Goal: Communication & Community: Answer question/provide support

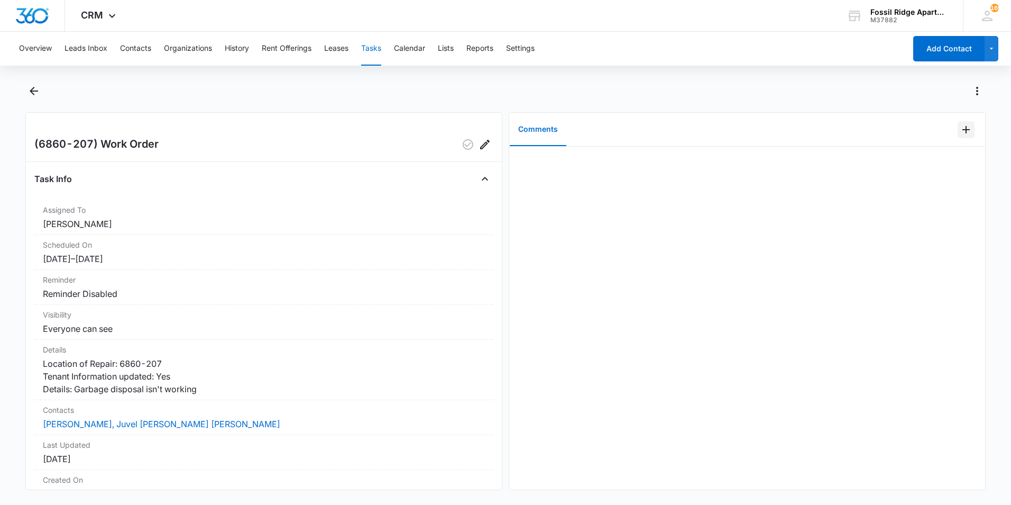
click at [542, 131] on icon "Add Comment" at bounding box center [966, 129] width 13 height 13
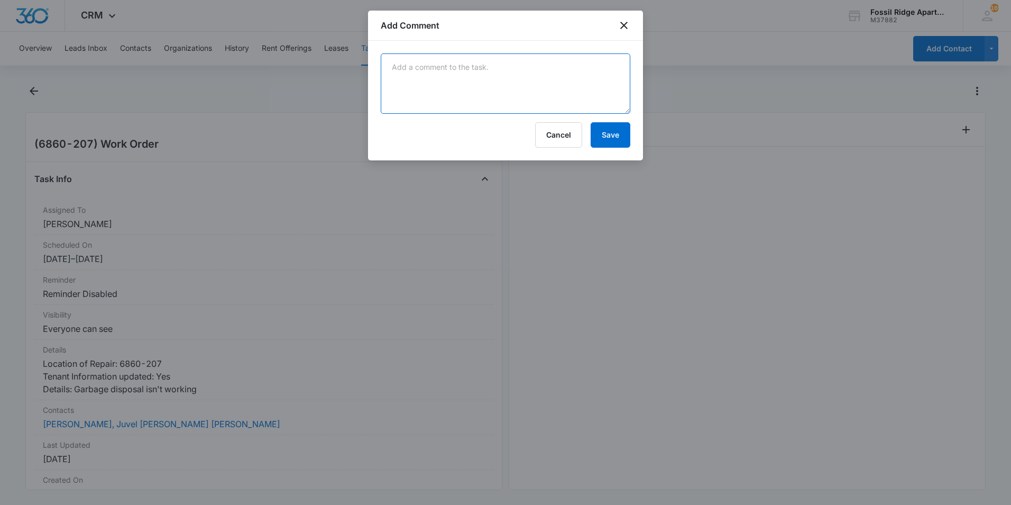
click at [473, 89] on textarea at bounding box center [506, 83] width 250 height 60
click at [503, 68] on textarea "Garbage disposal is operational after I removed the blockage." at bounding box center [506, 83] width 250 height 60
click at [504, 66] on textarea "Garbage disposal is operational, after I removed the blockage." at bounding box center [506, 83] width 250 height 60
click at [504, 69] on textarea "Garbage disposal is operational after I removed the blockage." at bounding box center [506, 83] width 250 height 60
click at [521, 66] on textarea "Garbage disposal is operational after I removed the blockage." at bounding box center [506, 83] width 250 height 60
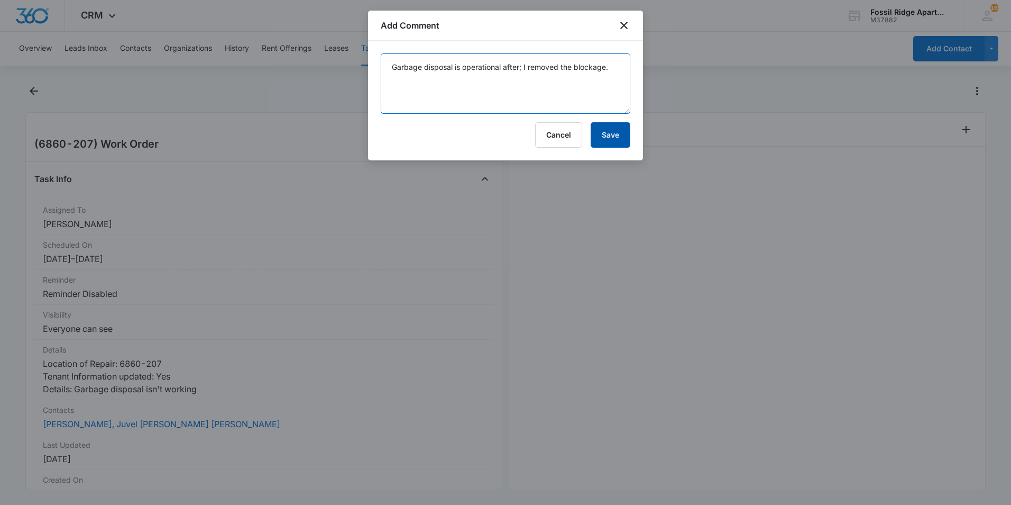
type textarea "Garbage disposal is operational after; I removed the blockage."
click at [542, 136] on button "Save" at bounding box center [611, 134] width 40 height 25
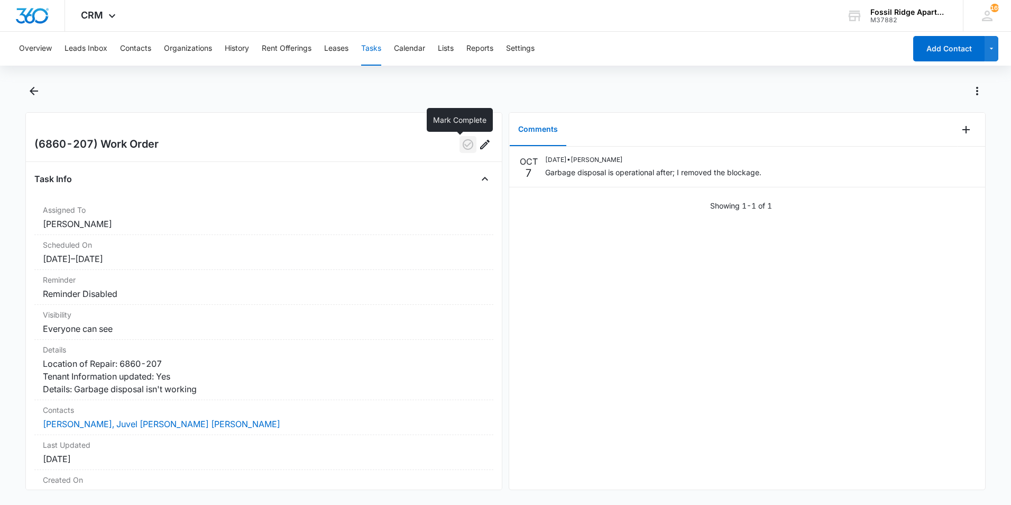
click at [462, 146] on icon "button" at bounding box center [468, 144] width 13 height 13
click at [33, 90] on icon "Back" at bounding box center [34, 91] width 8 height 8
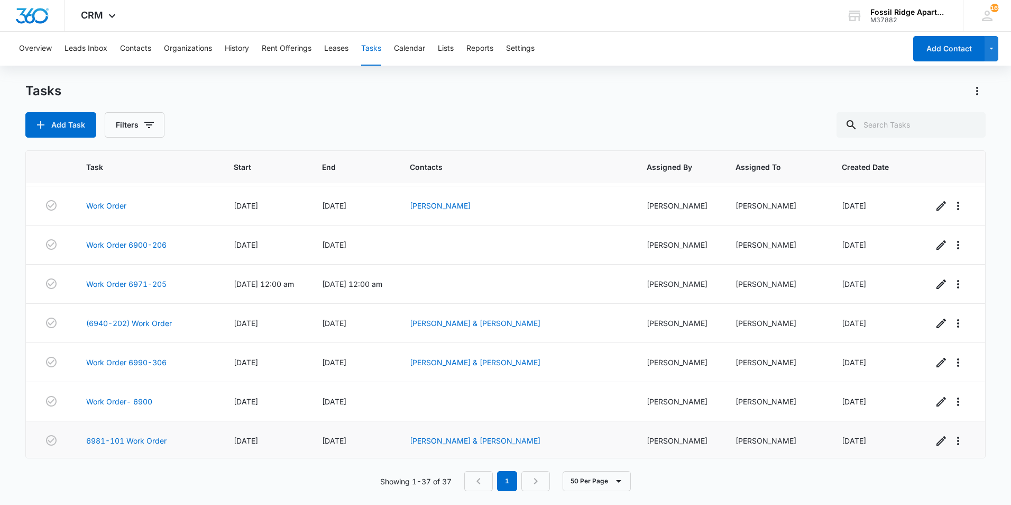
scroll to position [1174, 0]
click at [143, 390] on link "6981-101 Work Order" at bounding box center [126, 438] width 80 height 11
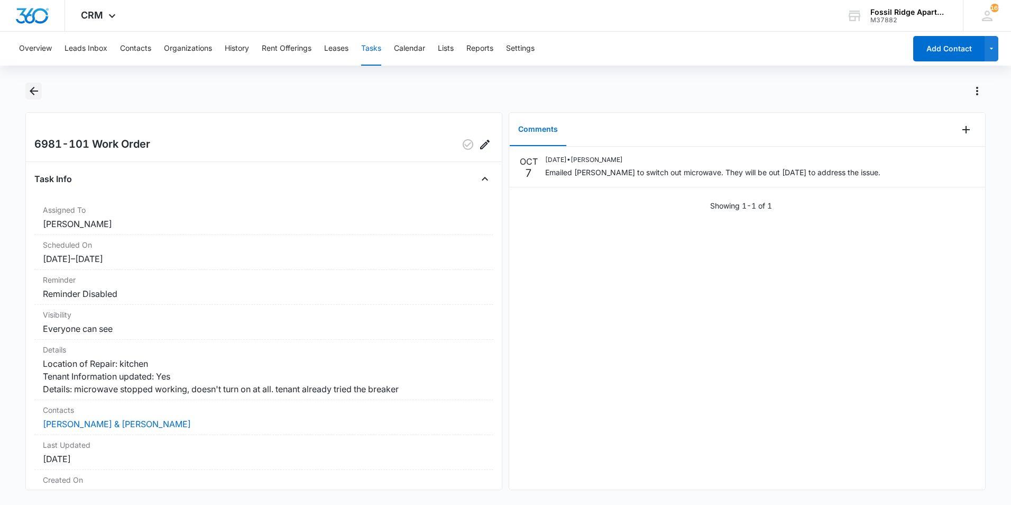
click at [38, 93] on icon "Back" at bounding box center [34, 91] width 13 height 13
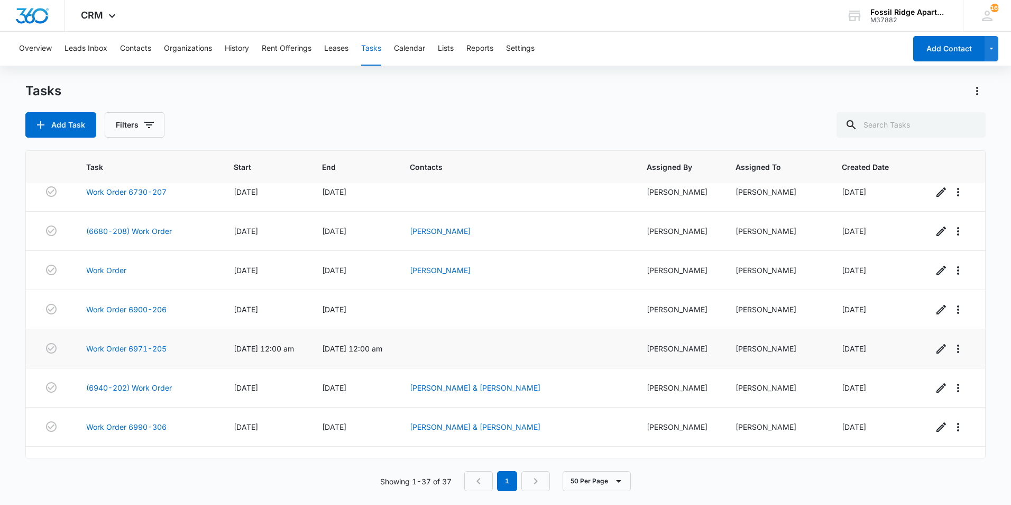
scroll to position [1174, 0]
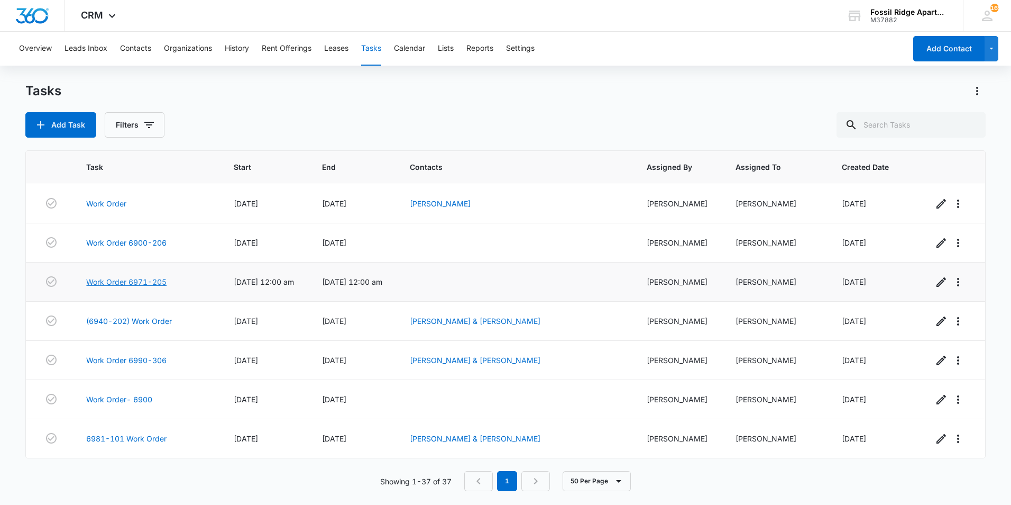
click at [113, 278] on link "Work Order 6971-205" at bounding box center [126, 281] width 80 height 11
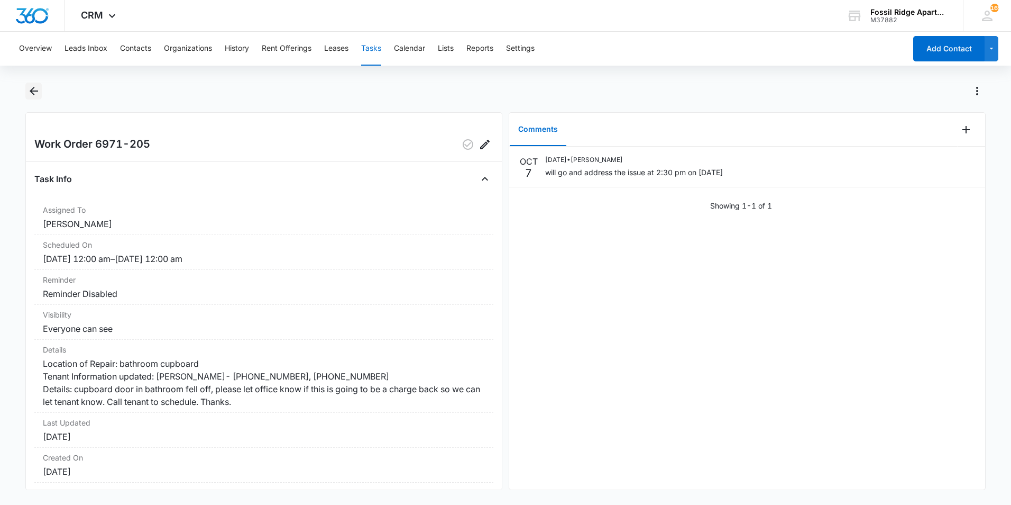
click at [26, 95] on button "Back" at bounding box center [33, 91] width 16 height 17
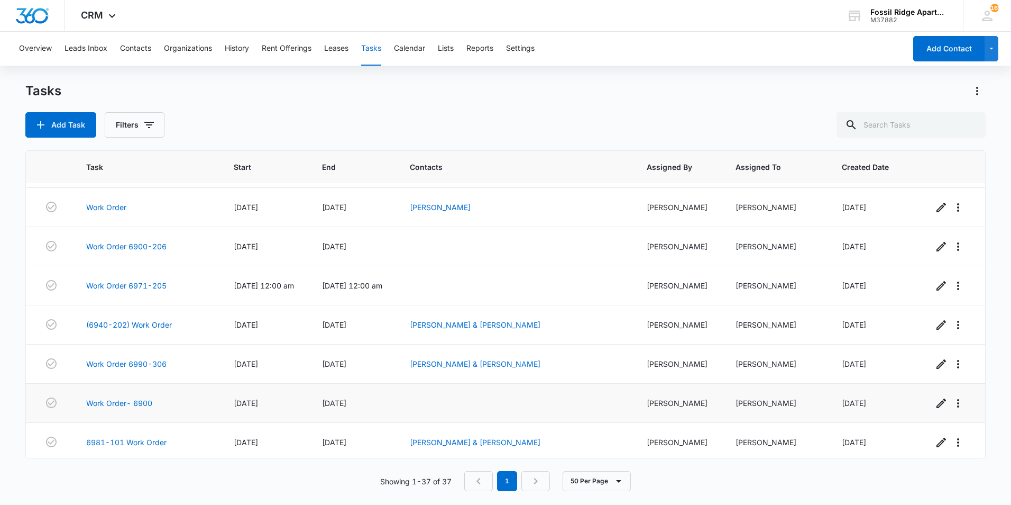
scroll to position [1174, 0]
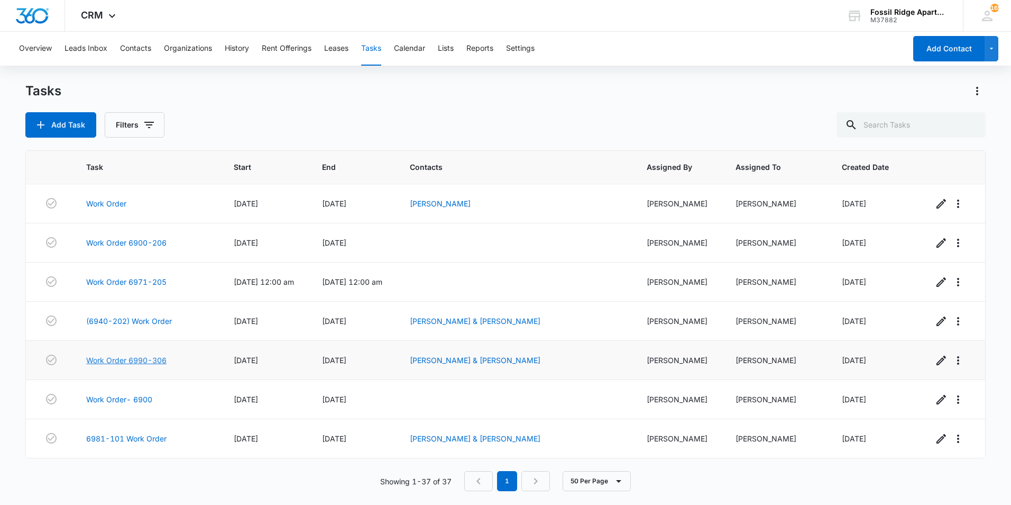
click at [161, 358] on link "Work Order 6990-306" at bounding box center [126, 359] width 80 height 11
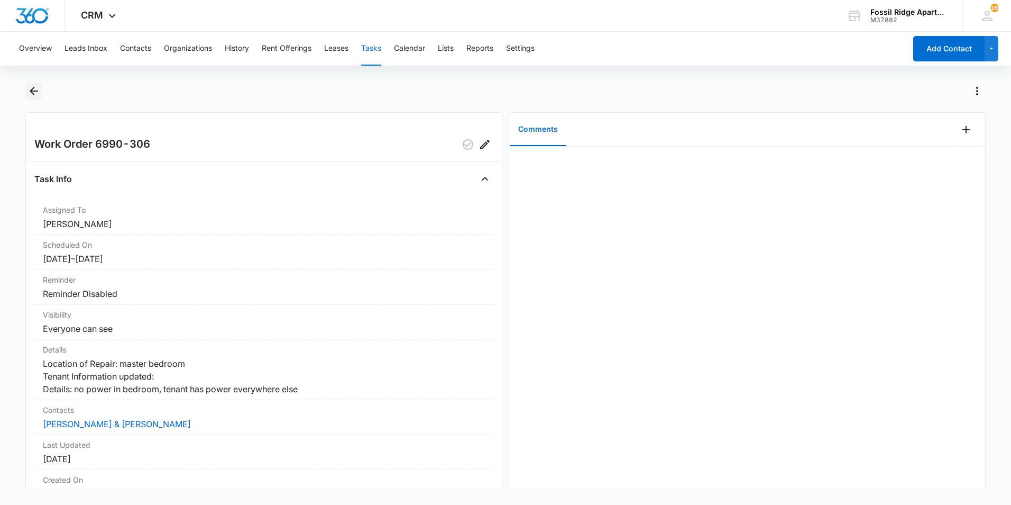
click at [34, 89] on icon "Back" at bounding box center [34, 91] width 13 height 13
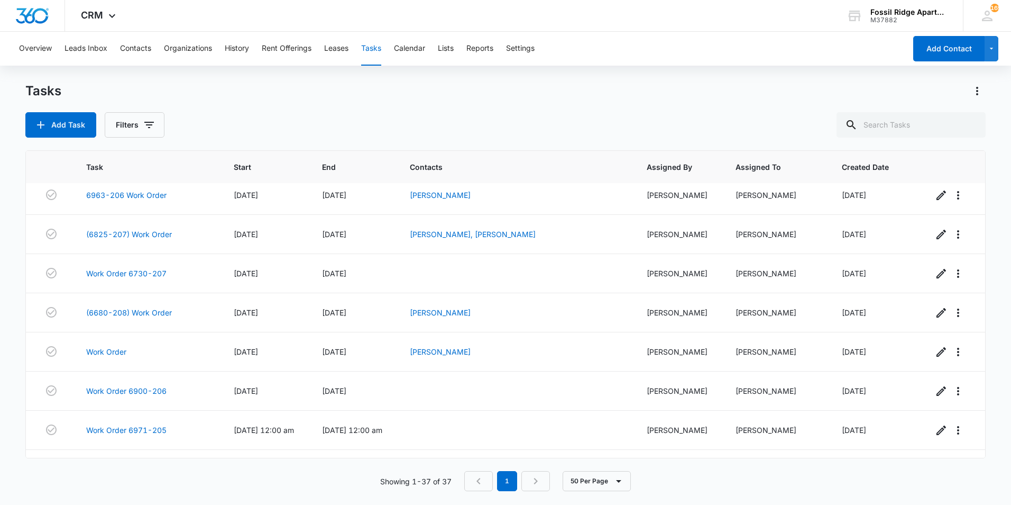
scroll to position [1174, 0]
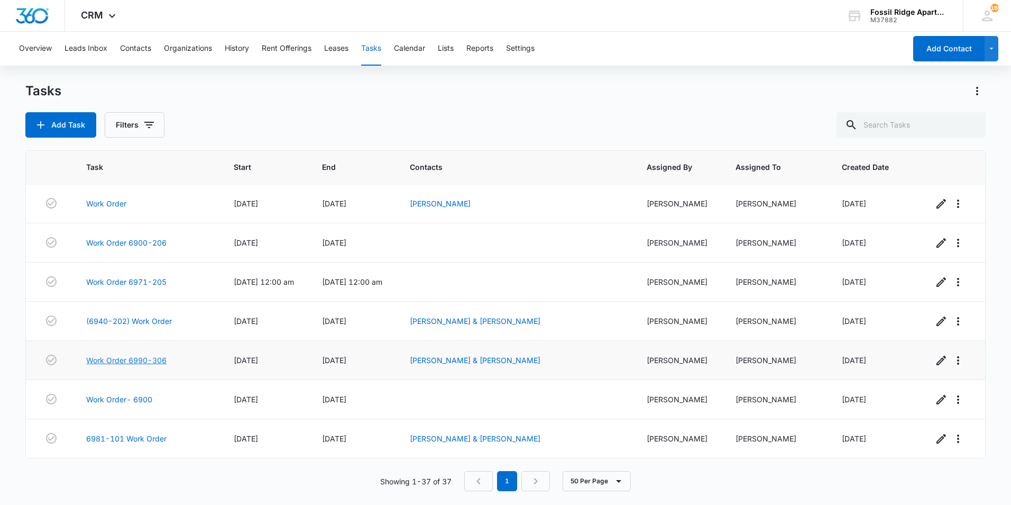
click at [143, 358] on link "Work Order 6990-306" at bounding box center [126, 359] width 80 height 11
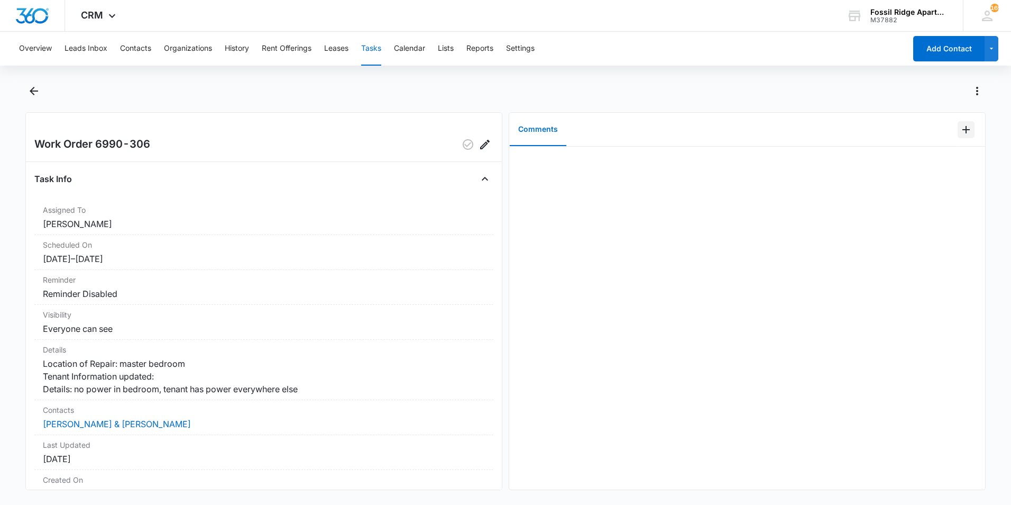
click at [967, 126] on button "Add Comment" at bounding box center [966, 129] width 17 height 17
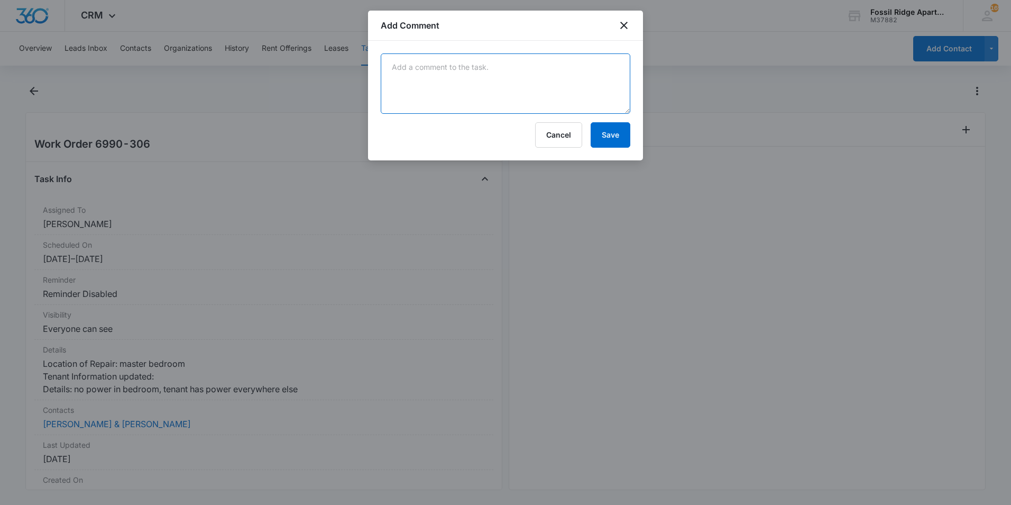
click at [540, 99] on textarea at bounding box center [506, 83] width 250 height 60
click at [532, 68] on textarea "Reset the breaker and restored power." at bounding box center [506, 83] width 250 height 60
click at [524, 66] on textarea "Reset the breaker and restored power like I was Thanos." at bounding box center [506, 83] width 250 height 60
type textarea "Reset the breaker and restored power like I was Thanos."
click at [601, 129] on button "Save" at bounding box center [611, 134] width 40 height 25
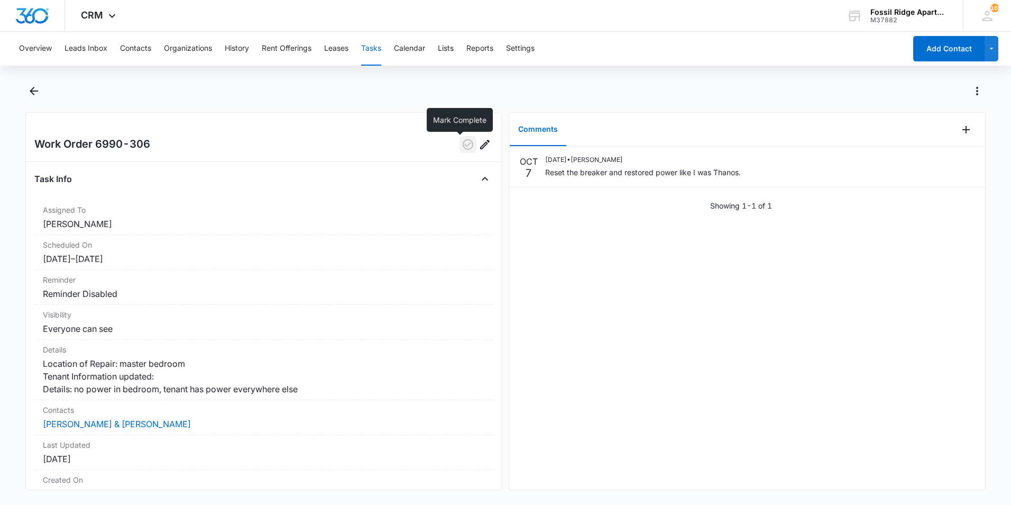
click at [462, 142] on icon "button" at bounding box center [468, 144] width 13 height 13
click at [29, 90] on icon "Back" at bounding box center [34, 91] width 13 height 13
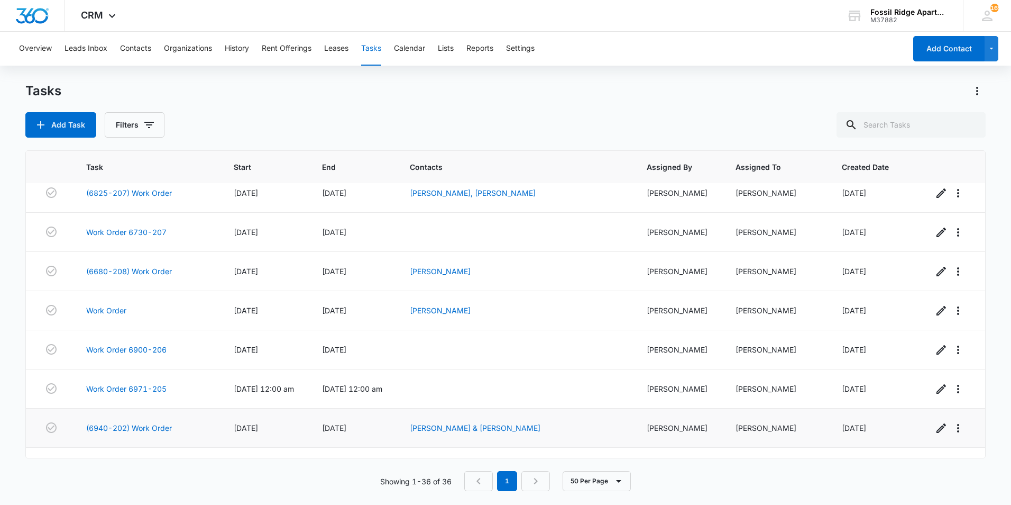
scroll to position [1135, 0]
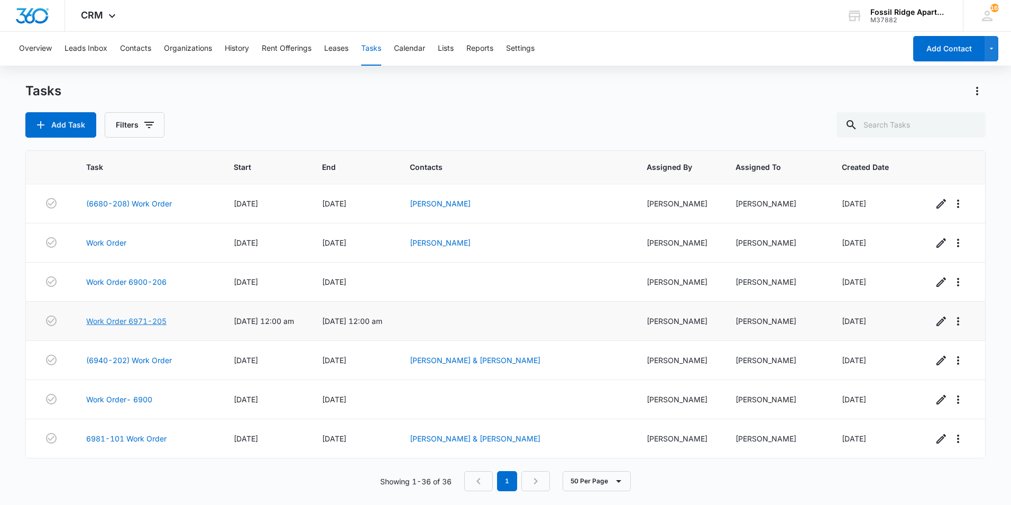
click at [160, 320] on link "Work Order 6971-205" at bounding box center [126, 320] width 80 height 11
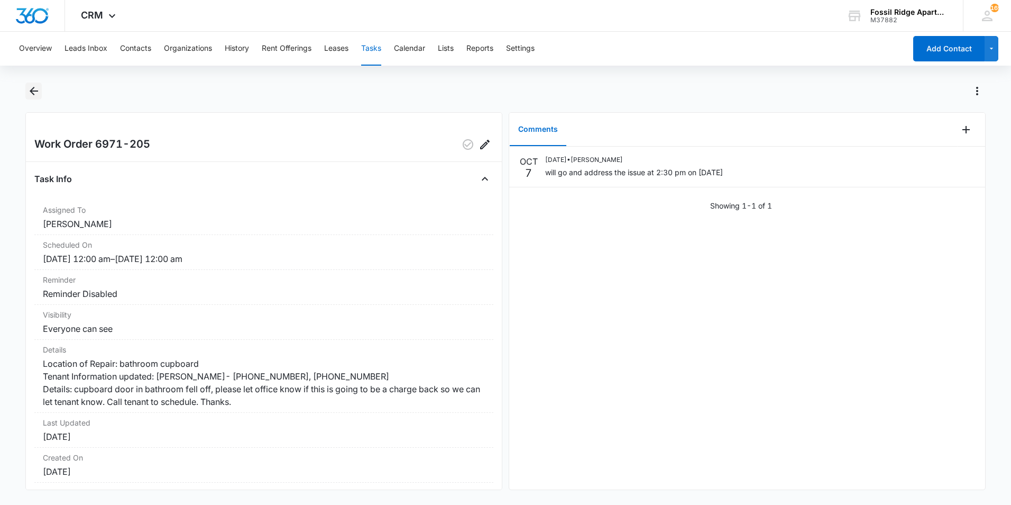
click at [33, 88] on icon "Back" at bounding box center [34, 91] width 8 height 8
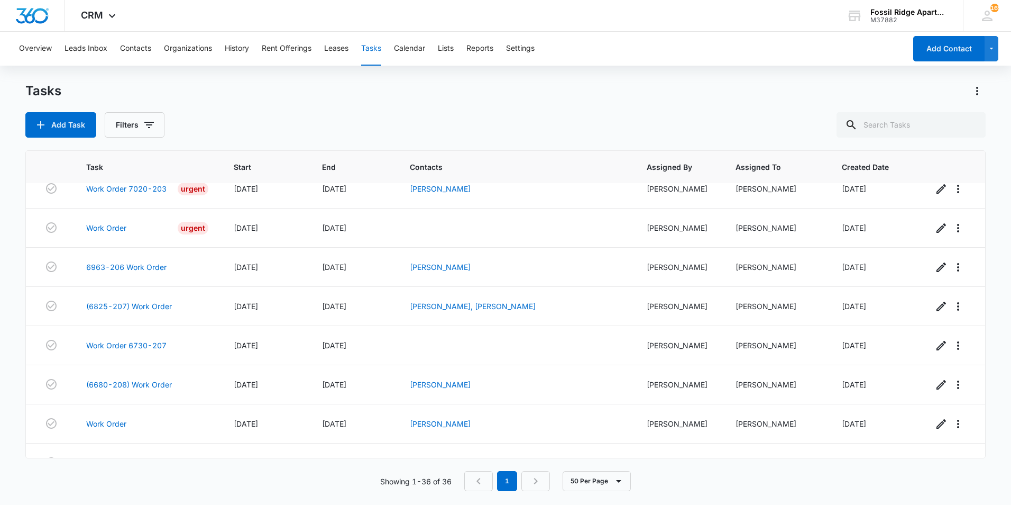
scroll to position [1135, 0]
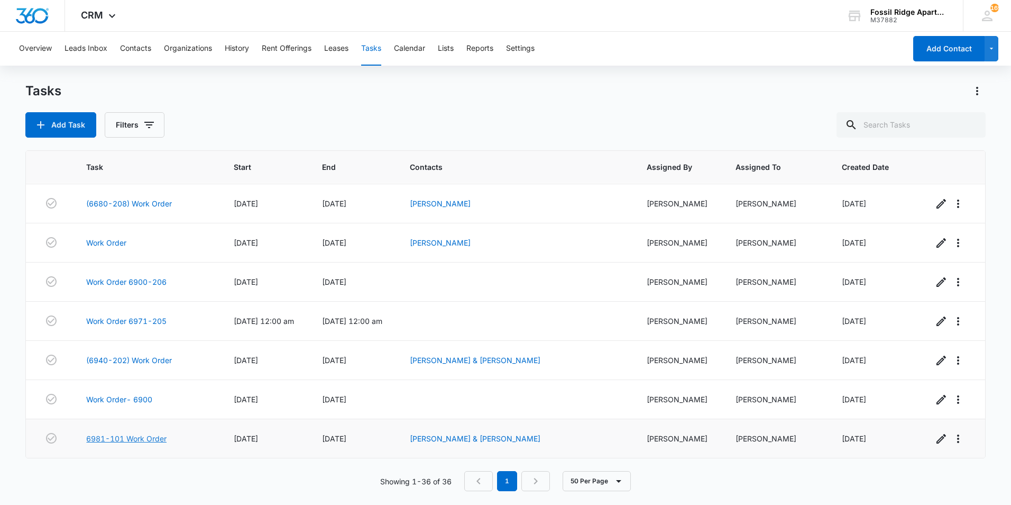
click at [156, 439] on link "6981-101 Work Order" at bounding box center [126, 438] width 80 height 11
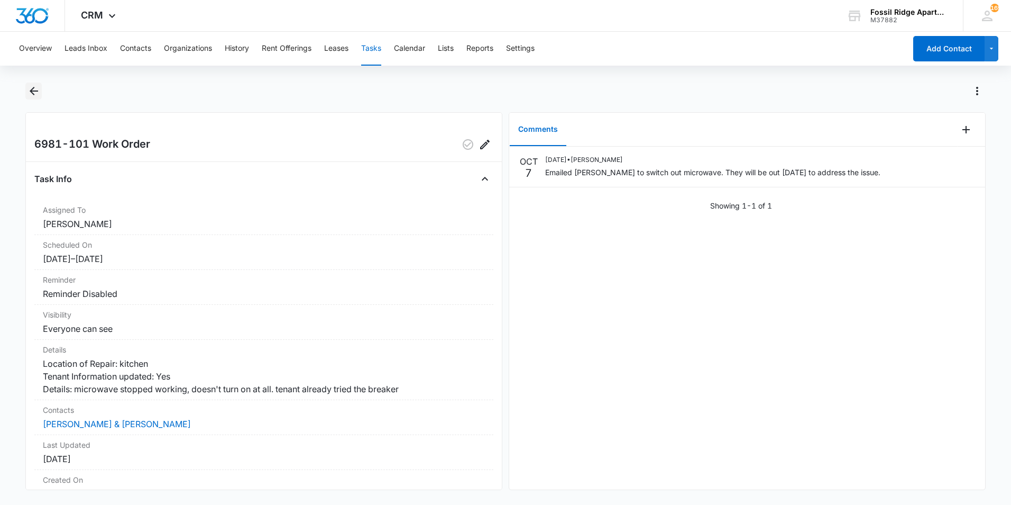
click at [37, 86] on icon "Back" at bounding box center [34, 91] width 13 height 13
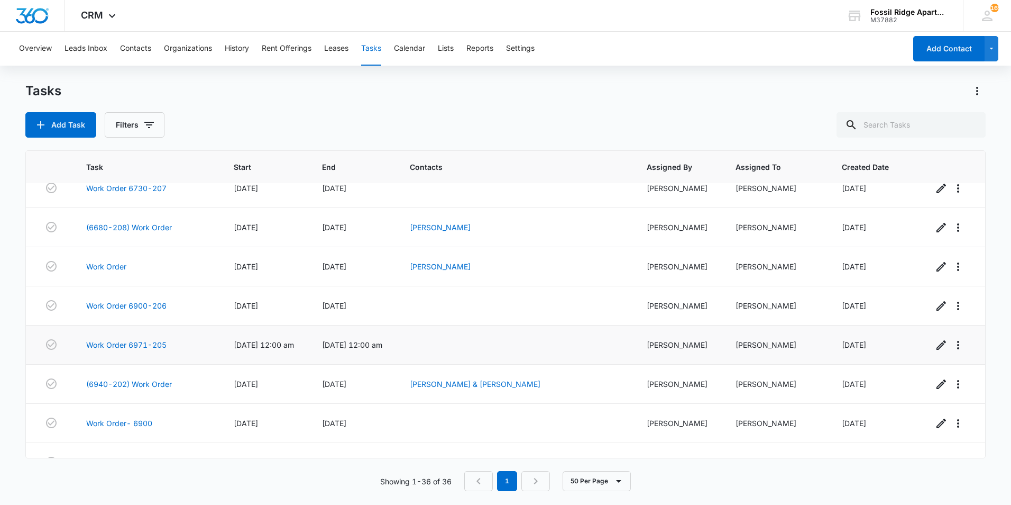
scroll to position [1135, 0]
